Goal: Information Seeking & Learning: Learn about a topic

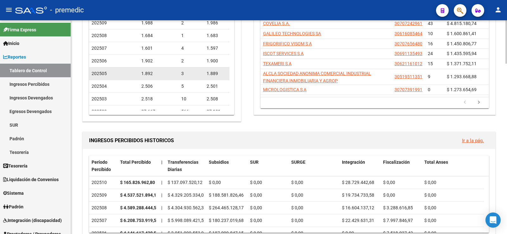
scroll to position [63, 0]
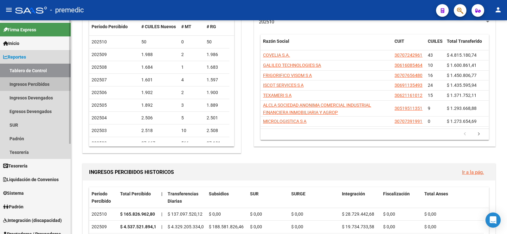
click at [42, 82] on link "Ingresos Percibidos" at bounding box center [35, 84] width 71 height 14
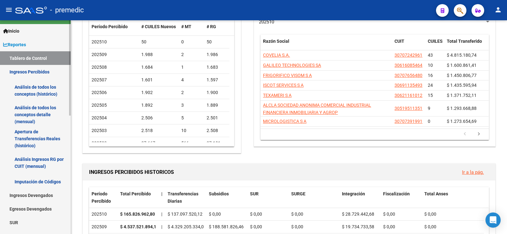
scroll to position [32, 0]
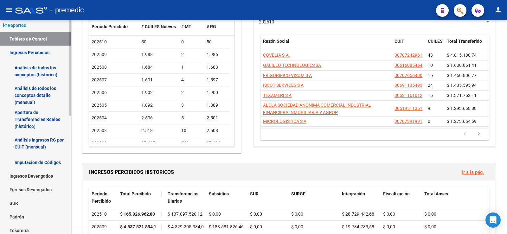
click at [36, 177] on link "Ingresos Devengados" at bounding box center [35, 176] width 71 height 14
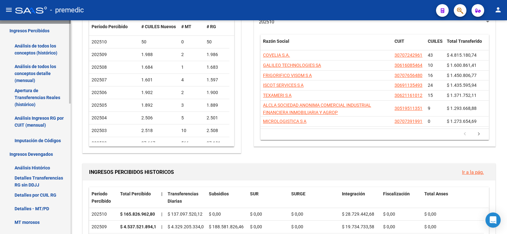
scroll to position [63, 0]
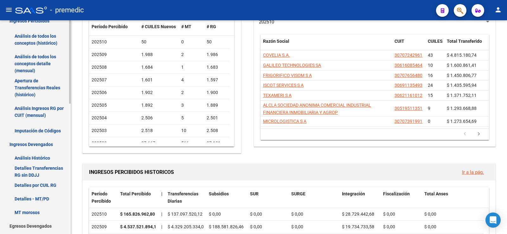
click at [34, 170] on link "Detalles Transferencias RG sin DDJJ" at bounding box center [35, 172] width 71 height 14
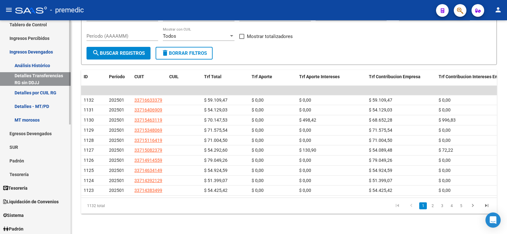
scroll to position [32, 0]
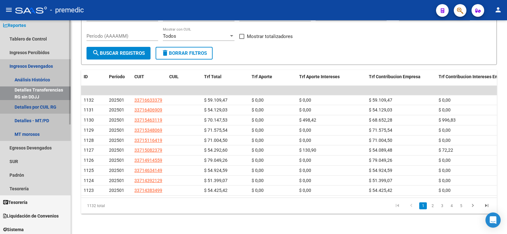
click at [43, 109] on link "Detalles por CUIL RG" at bounding box center [35, 107] width 71 height 14
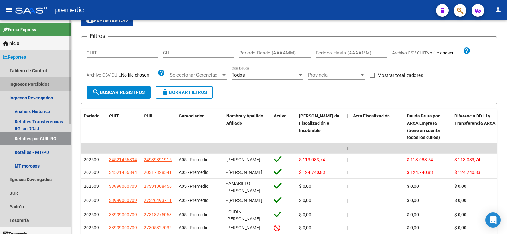
click at [46, 87] on link "Ingresos Percibidos" at bounding box center [35, 84] width 71 height 14
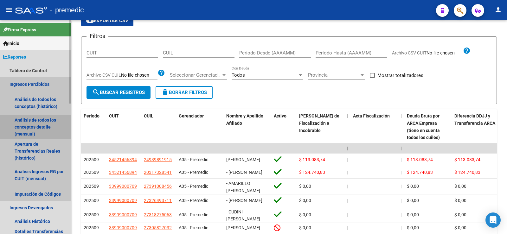
click at [42, 118] on link "Análisis de todos los conceptos detalle (mensual)" at bounding box center [35, 127] width 71 height 24
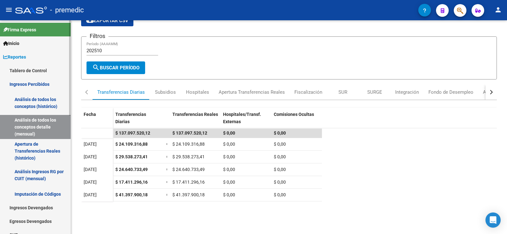
click at [35, 104] on link "Análisis de todos los conceptos (histórico)" at bounding box center [35, 103] width 71 height 24
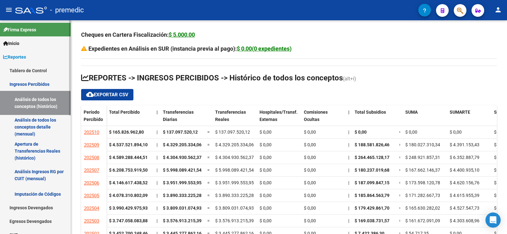
scroll to position [32, 0]
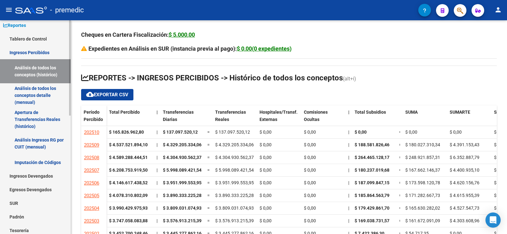
click at [46, 114] on link "Apertura de Transferencias Reales (histórico)" at bounding box center [35, 119] width 71 height 24
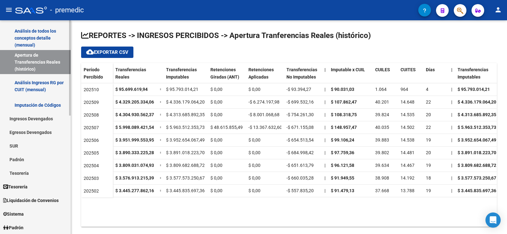
scroll to position [95, 0]
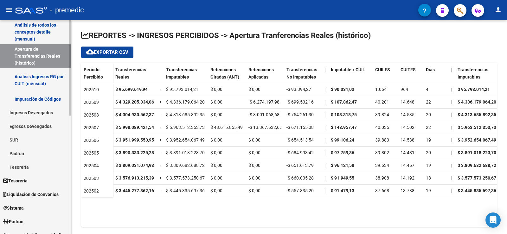
click at [38, 124] on link "Egresos Devengados" at bounding box center [35, 126] width 71 height 14
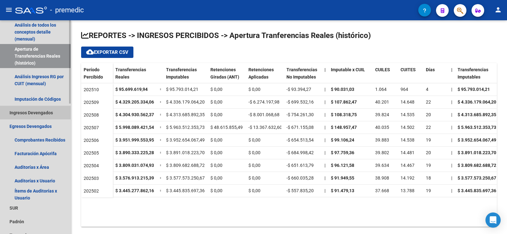
click at [44, 109] on link "Ingresos Devengados" at bounding box center [35, 113] width 71 height 14
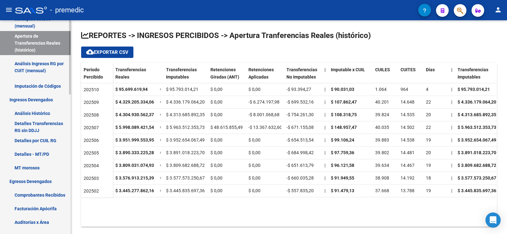
scroll to position [127, 0]
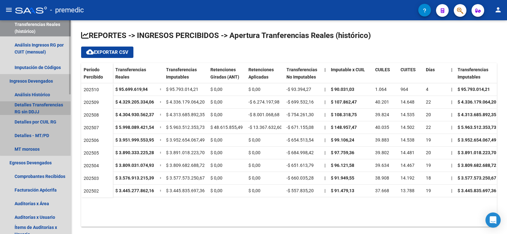
click at [47, 103] on link "Detalles Transferencias RG sin DDJJ" at bounding box center [35, 108] width 71 height 14
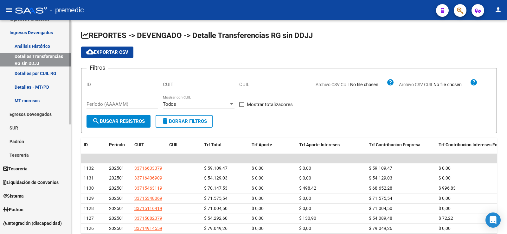
scroll to position [32, 0]
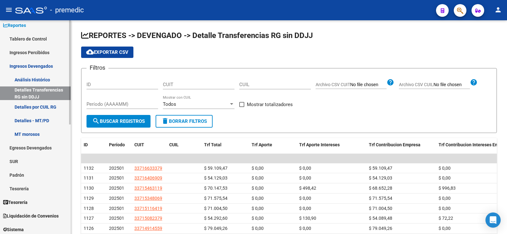
click at [48, 78] on link "Análisis Histórico" at bounding box center [35, 80] width 71 height 14
